Goal: Check status: Check status

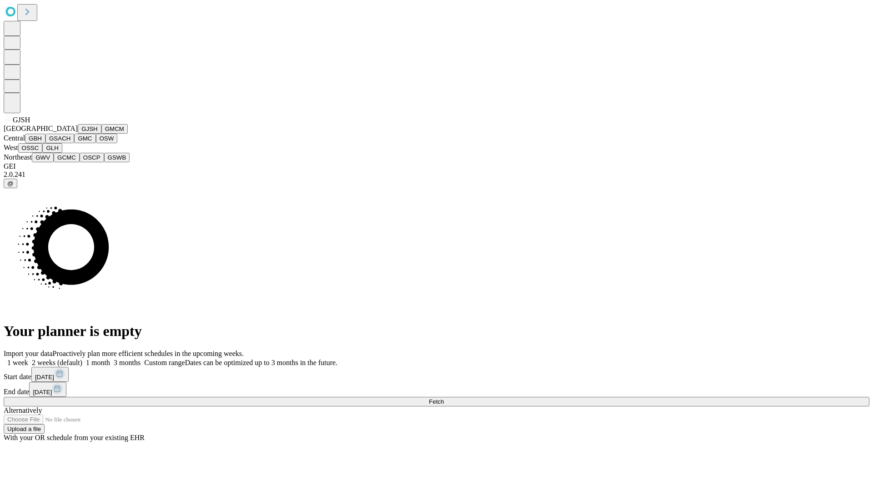
click at [78, 134] on button "GJSH" at bounding box center [90, 129] width 24 height 10
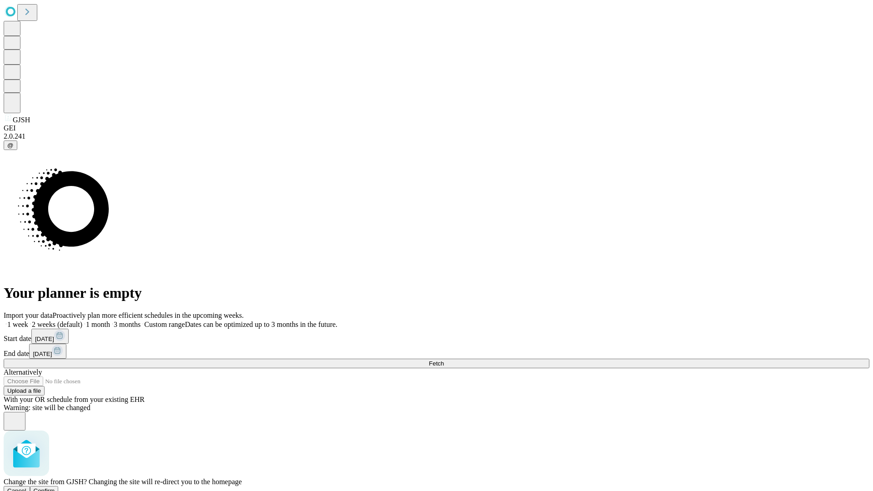
click at [55, 487] on span "Confirm" at bounding box center [44, 490] width 21 height 7
click at [110, 321] on label "1 month" at bounding box center [96, 325] width 28 height 8
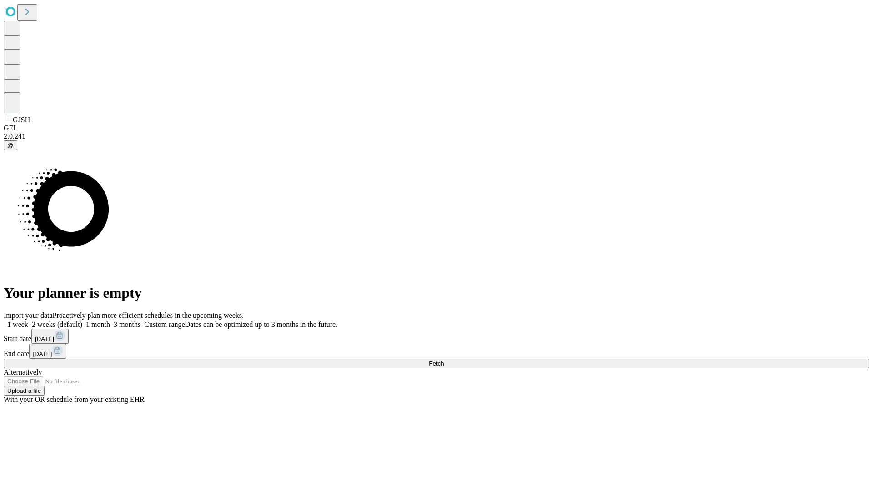
click at [444, 360] on span "Fetch" at bounding box center [436, 363] width 15 height 7
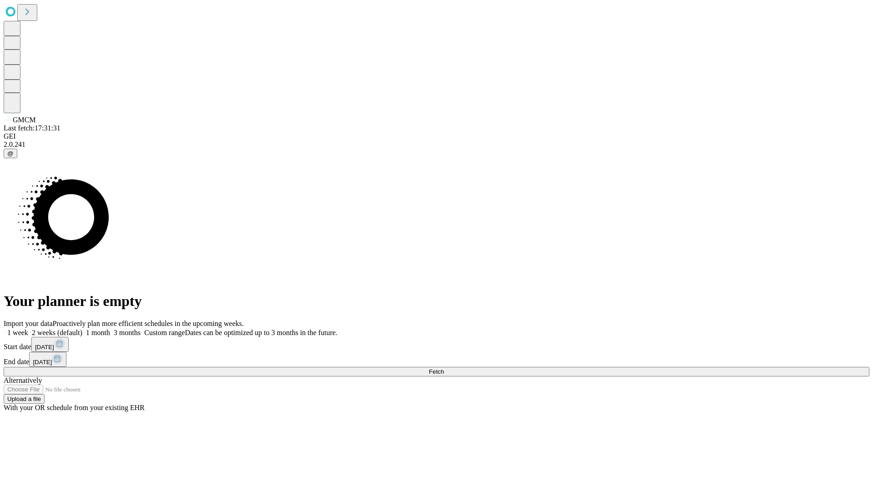
click at [110, 329] on label "1 month" at bounding box center [96, 333] width 28 height 8
click at [444, 368] on span "Fetch" at bounding box center [436, 371] width 15 height 7
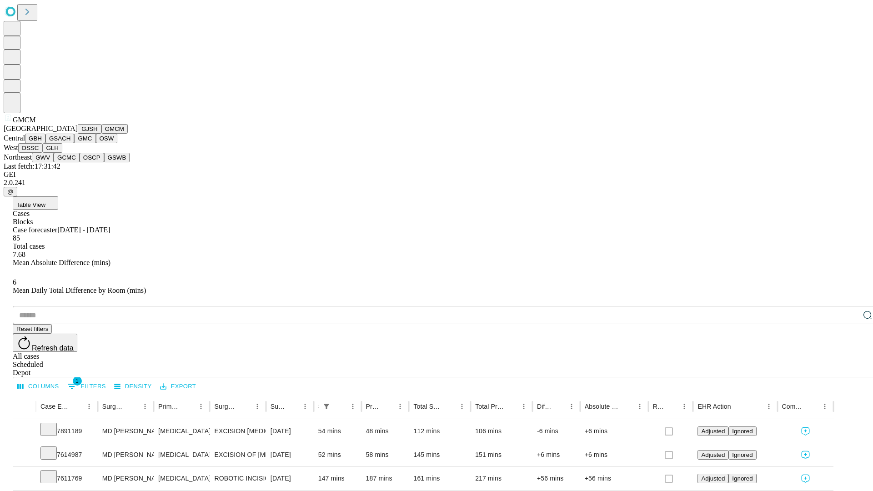
click at [45, 143] on button "GBH" at bounding box center [35, 139] width 20 height 10
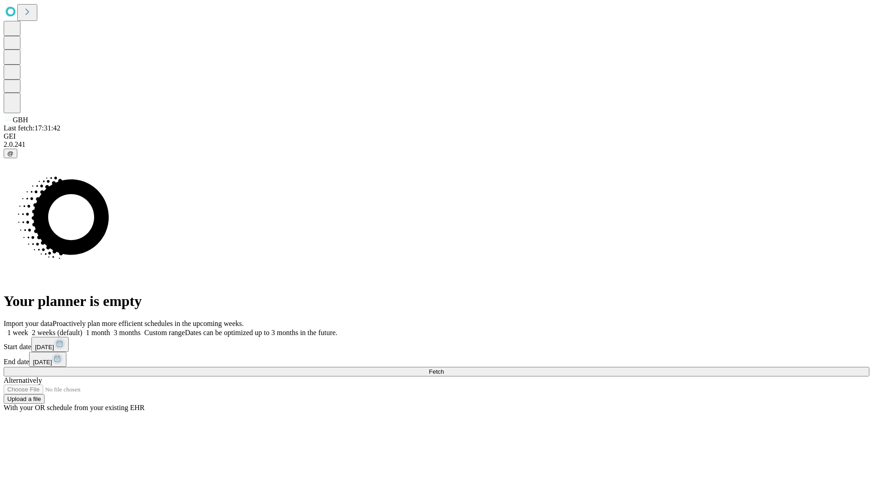
click at [110, 329] on label "1 month" at bounding box center [96, 333] width 28 height 8
click at [444, 368] on span "Fetch" at bounding box center [436, 371] width 15 height 7
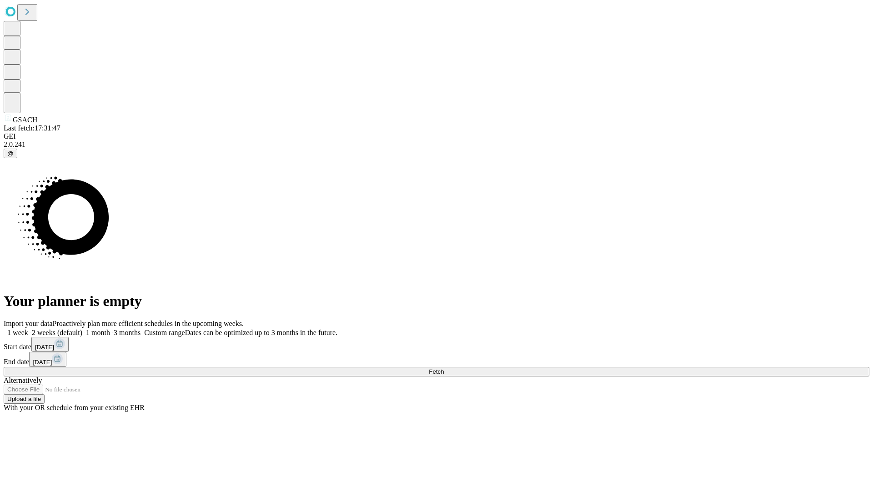
click at [110, 329] on label "1 month" at bounding box center [96, 333] width 28 height 8
click at [444, 368] on span "Fetch" at bounding box center [436, 371] width 15 height 7
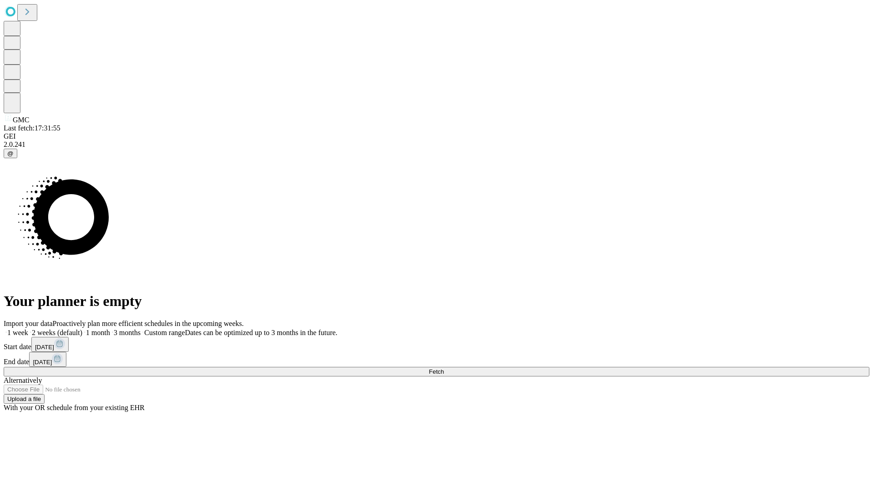
click at [110, 329] on label "1 month" at bounding box center [96, 333] width 28 height 8
click at [444, 368] on span "Fetch" at bounding box center [436, 371] width 15 height 7
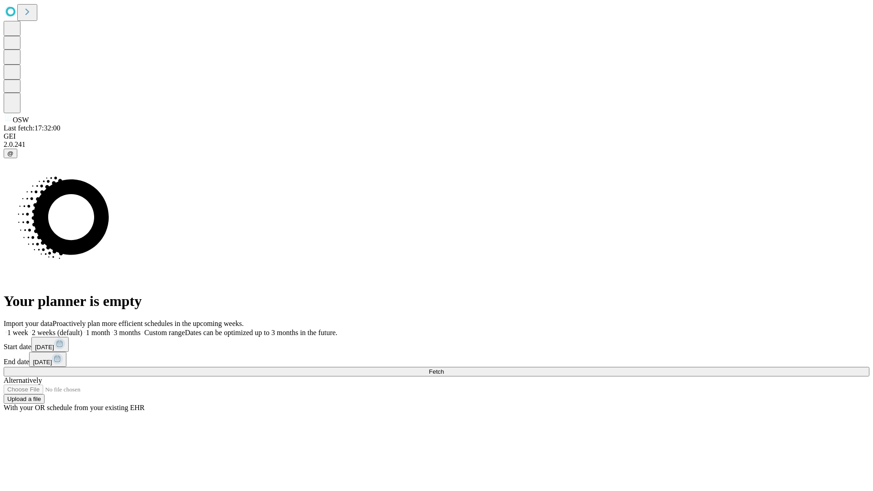
click at [444, 368] on span "Fetch" at bounding box center [436, 371] width 15 height 7
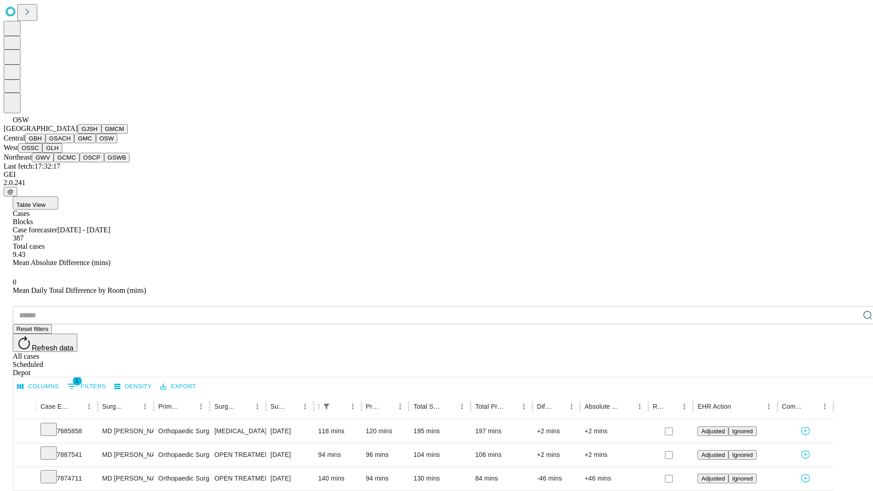
click at [43, 153] on button "OSSC" at bounding box center [30, 148] width 25 height 10
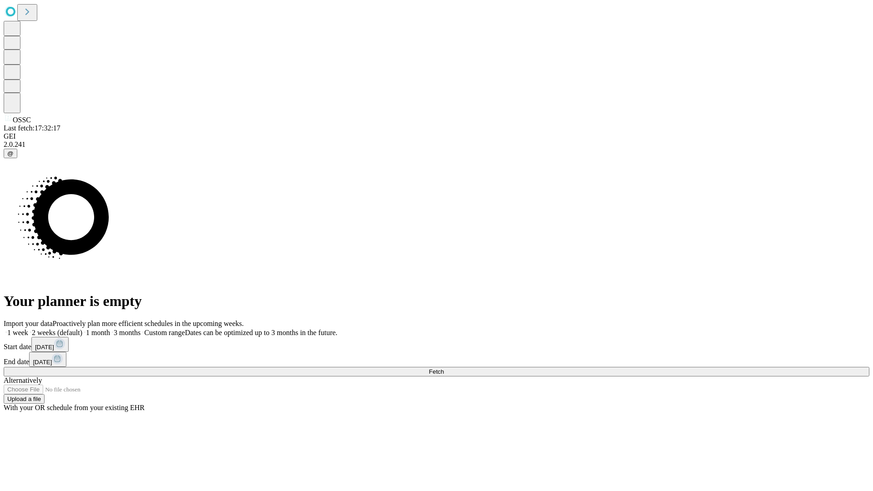
click at [110, 329] on label "1 month" at bounding box center [96, 333] width 28 height 8
click at [444, 368] on span "Fetch" at bounding box center [436, 371] width 15 height 7
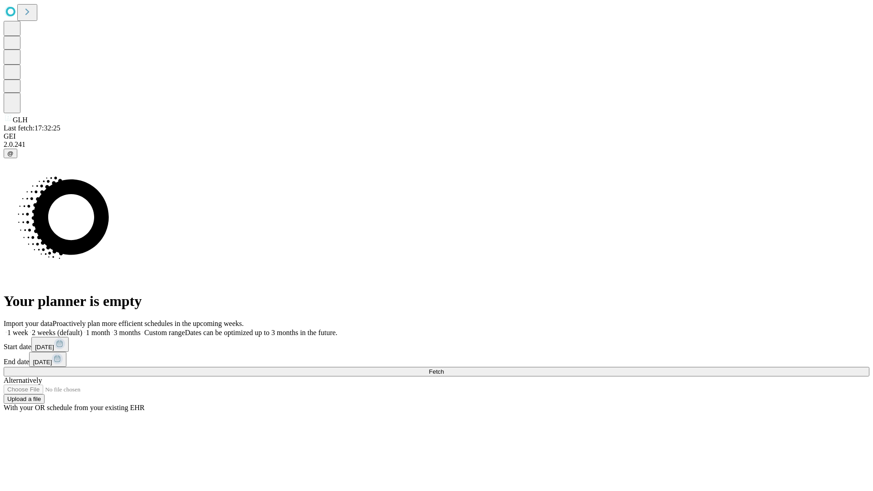
click at [110, 329] on label "1 month" at bounding box center [96, 333] width 28 height 8
click at [444, 368] on span "Fetch" at bounding box center [436, 371] width 15 height 7
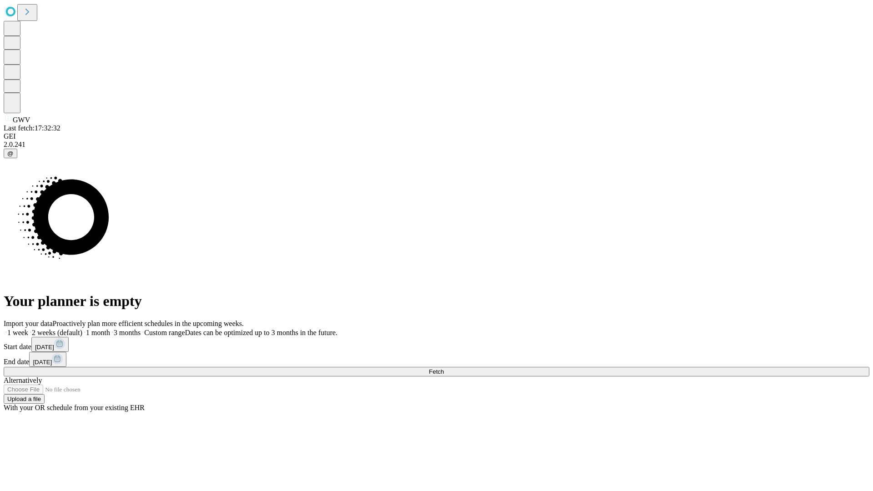
click at [110, 329] on label "1 month" at bounding box center [96, 333] width 28 height 8
click at [444, 368] on span "Fetch" at bounding box center [436, 371] width 15 height 7
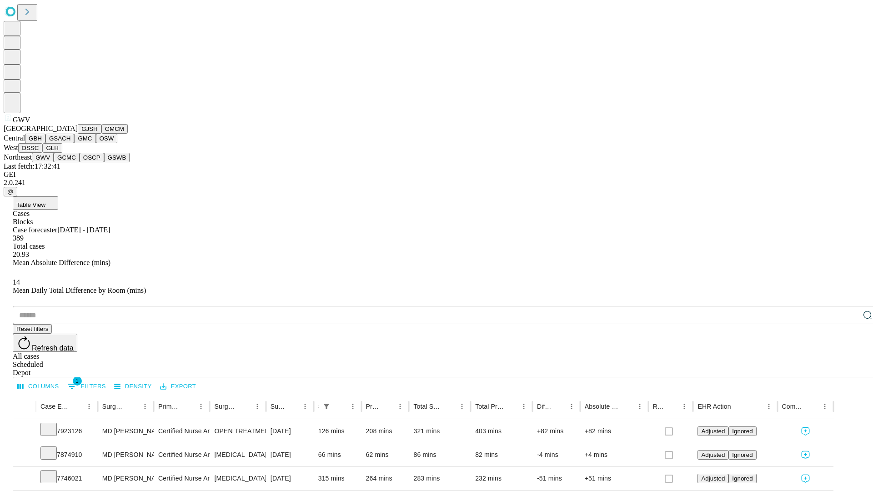
click at [70, 162] on button "GCMC" at bounding box center [67, 158] width 26 height 10
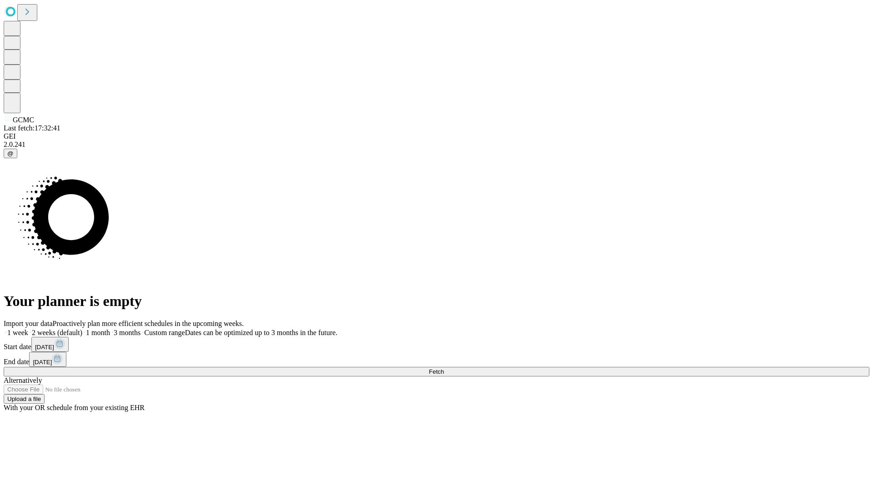
click at [444, 368] on span "Fetch" at bounding box center [436, 371] width 15 height 7
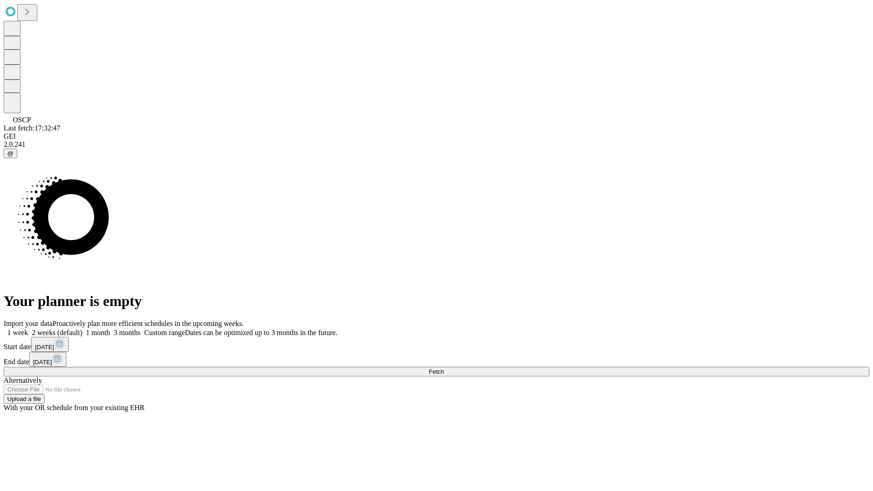
click at [110, 329] on label "1 month" at bounding box center [96, 333] width 28 height 8
click at [444, 368] on span "Fetch" at bounding box center [436, 371] width 15 height 7
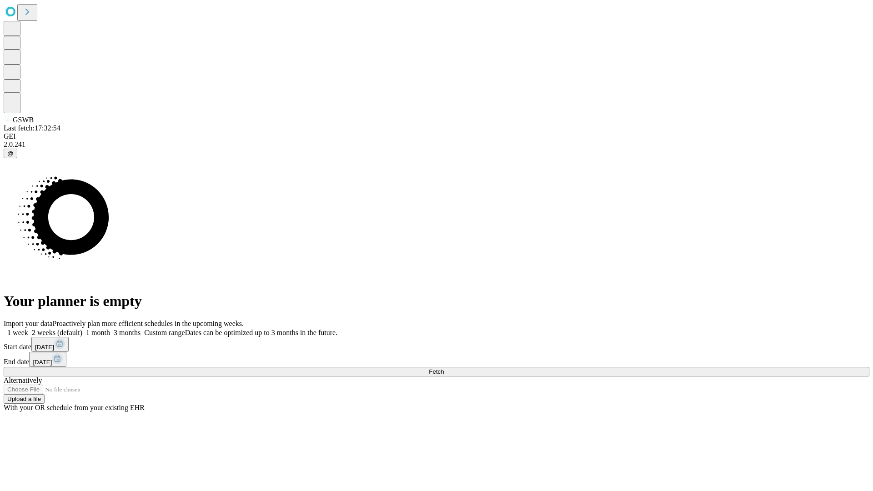
click at [110, 329] on label "1 month" at bounding box center [96, 333] width 28 height 8
click at [444, 368] on span "Fetch" at bounding box center [436, 371] width 15 height 7
